Goal: Task Accomplishment & Management: Use online tool/utility

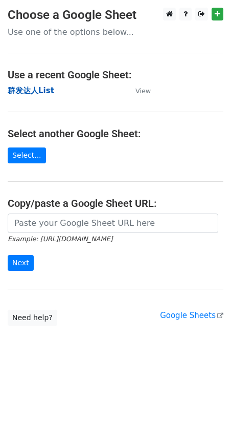
click at [32, 88] on strong "群发达人List" at bounding box center [31, 90] width 47 height 9
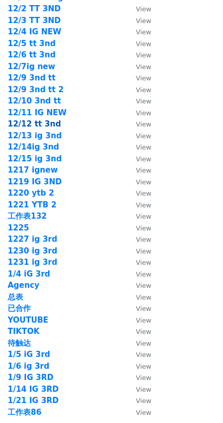
scroll to position [1407, 0]
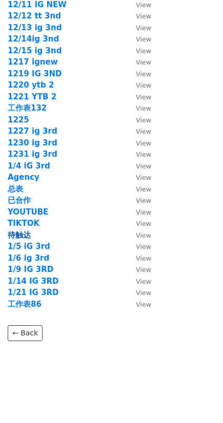
click at [19, 231] on strong "待触达" at bounding box center [19, 234] width 23 height 9
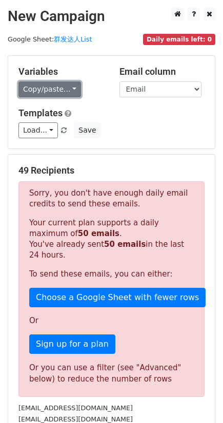
click at [52, 87] on link "Copy/paste..." at bounding box center [49, 89] width 62 height 16
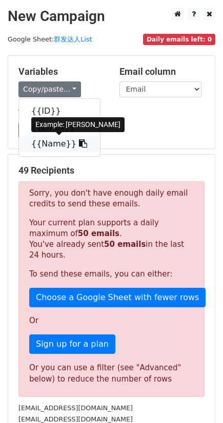
click at [45, 143] on link "{{Name}}" at bounding box center [59, 144] width 81 height 16
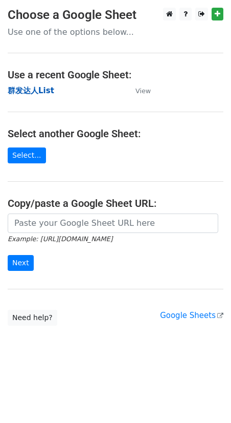
click at [28, 89] on strong "群发达人List" at bounding box center [31, 90] width 47 height 9
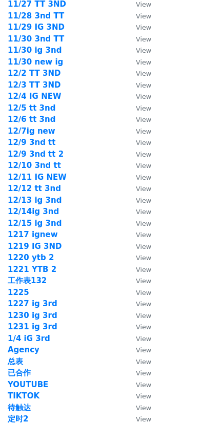
scroll to position [1419, 0]
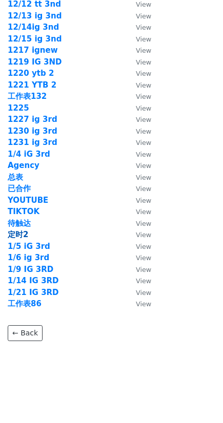
click at [16, 231] on strong "定时2" at bounding box center [18, 234] width 20 height 9
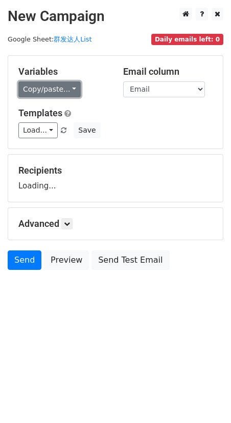
drag, startPoint x: 56, startPoint y: 90, endPoint x: 56, endPoint y: 105, distance: 15.4
click at [56, 90] on link "Copy/paste..." at bounding box center [49, 89] width 62 height 16
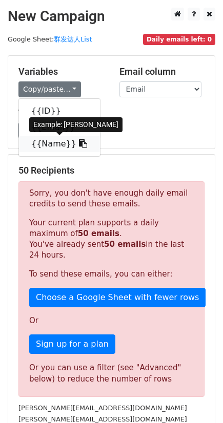
click at [39, 139] on link "{{Name}}" at bounding box center [59, 144] width 81 height 16
